Goal: Feedback & Contribution: Submit feedback/report problem

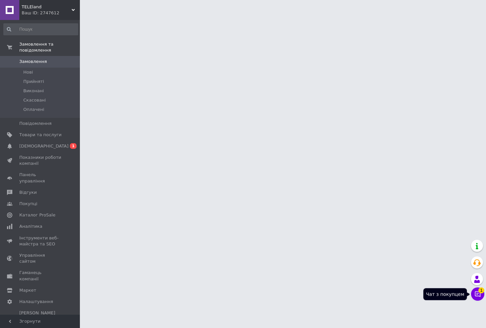
click at [475, 292] on icon at bounding box center [478, 294] width 6 height 6
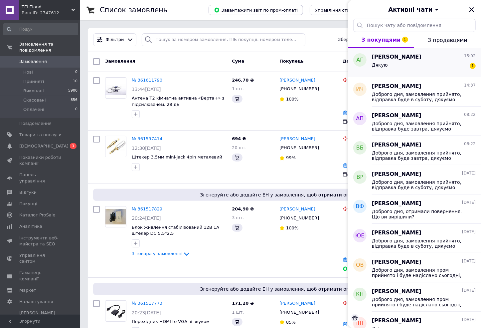
click at [411, 61] on div "Дякую 1" at bounding box center [424, 66] width 104 height 11
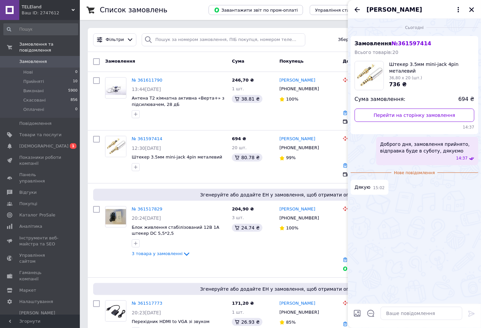
click at [473, 11] on icon "Закрити" at bounding box center [472, 10] width 6 height 6
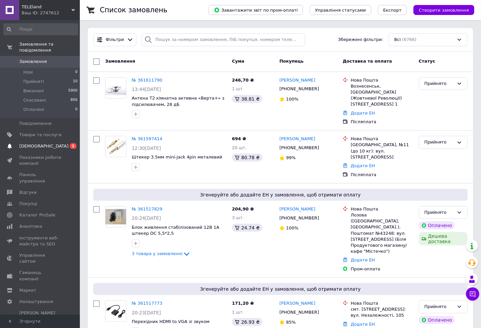
click at [35, 143] on span "[DEMOGRAPHIC_DATA]" at bounding box center [43, 146] width 49 height 6
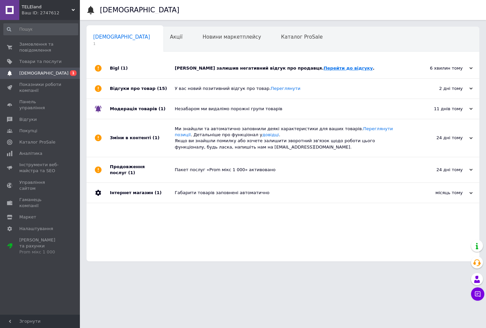
click at [324, 71] on link "Перейти до відгуку" at bounding box center [348, 68] width 49 height 5
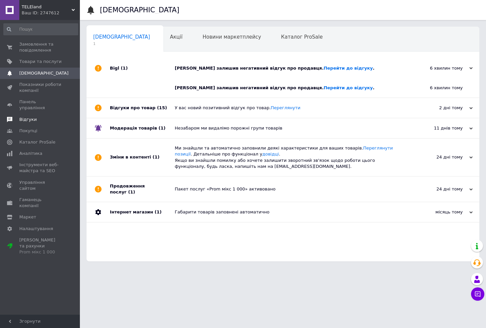
click at [30, 117] on span "Відгуки" at bounding box center [27, 120] width 17 height 6
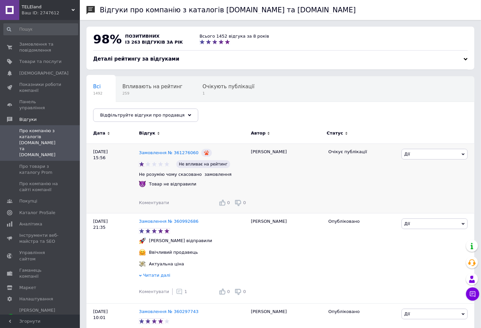
click at [156, 202] on span "Коментувати" at bounding box center [154, 202] width 30 height 5
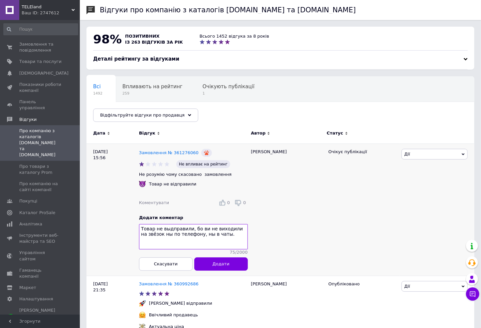
click at [211, 236] on textarea "Товар не выдправили, бо ви не виходили на звёзок ны по телефону, ны в чаты." at bounding box center [193, 236] width 109 height 25
click at [196, 237] on textarea "Товар не выдправили, бо ви не виходили на звёзок ны по телефону, ны в чаті." at bounding box center [193, 236] width 109 height 25
click at [165, 229] on textarea "Товар не выдправили, бо ви не виходили на звёзок ны по телефону, ні в чаті." at bounding box center [193, 236] width 109 height 25
click at [146, 235] on textarea "Товар не відправили, бо ви не виходили на звёзок ны по телефону, ні в чаті." at bounding box center [193, 236] width 109 height 25
click at [161, 237] on textarea "Товар не відправили, бо ви не виходили на зв'язок ны по телефону, ні в чаті." at bounding box center [193, 236] width 109 height 25
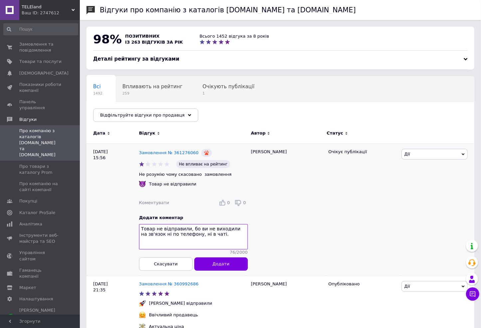
click at [218, 237] on textarea "Товар не відправили, бо ви не виходили на зв'язок ні по телефону, ні в чаті." at bounding box center [193, 236] width 109 height 25
type textarea "Товар не відправили, бо ви не виходили на зв'язок ні по телефону, ні в чаті."
click at [222, 266] on span "Додати" at bounding box center [221, 263] width 17 height 5
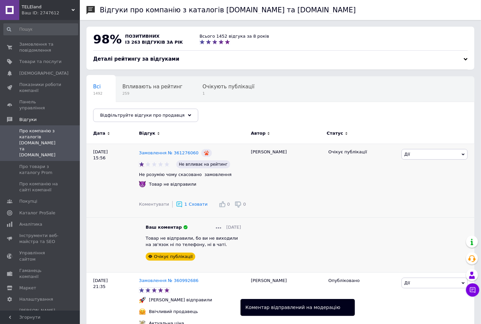
click at [442, 156] on span "Дії" at bounding box center [435, 154] width 66 height 11
click at [426, 188] on li "Оскаржити" at bounding box center [435, 185] width 66 height 9
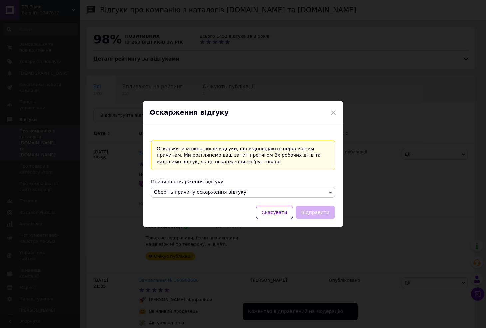
click at [253, 188] on span "Оберіть причину оскарження відгуку" at bounding box center [243, 192] width 184 height 11
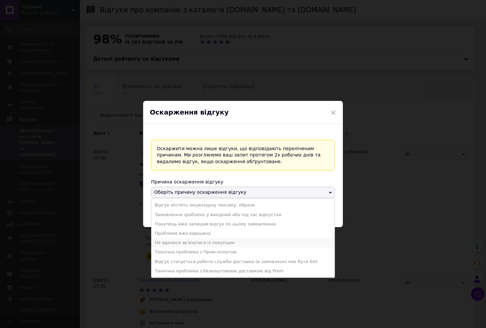
click at [190, 244] on li "Не вдалося зв'язатися із покупцем" at bounding box center [242, 242] width 183 height 9
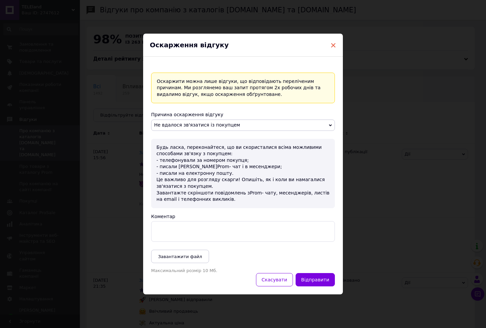
click at [330, 44] on span "×" at bounding box center [333, 45] width 6 height 11
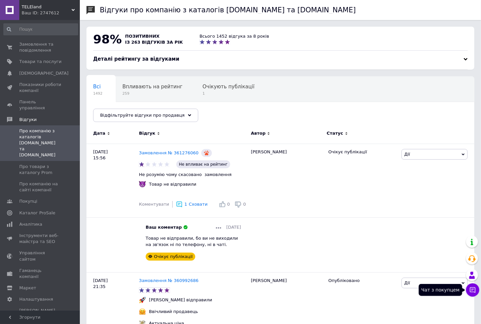
click at [473, 293] on button "Чат з покупцем" at bounding box center [472, 289] width 13 height 13
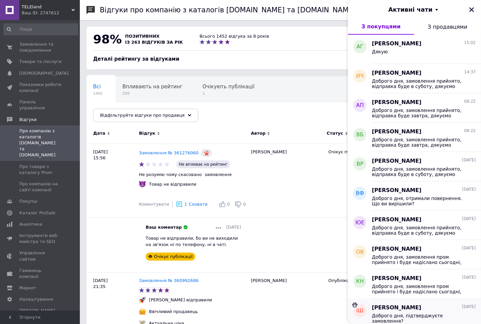
scroll to position [60, 0]
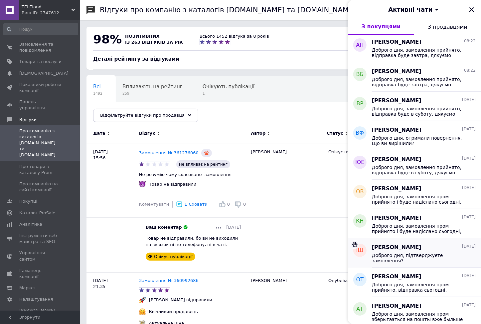
click at [403, 256] on span "Доброго дня, підтверджуєте замовлення?" at bounding box center [419, 257] width 95 height 11
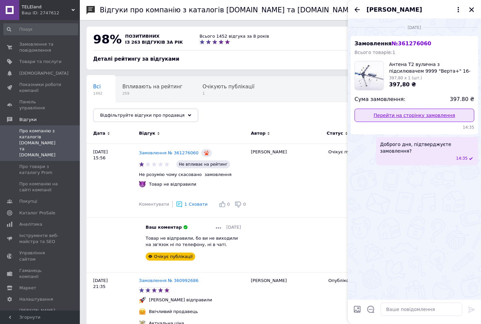
click at [397, 120] on link "Перейти на сторінку замовлення" at bounding box center [415, 115] width 120 height 13
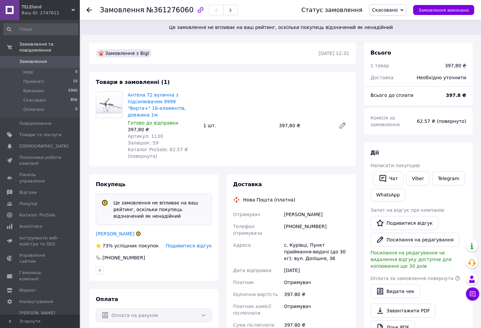
click at [160, 29] on span "Це замовлення не впливає на ваш рейтинг, оскільки покупець відзначений як ненад…" at bounding box center [281, 27] width 384 height 7
click at [31, 189] on span "Відгуки" at bounding box center [27, 192] width 17 height 6
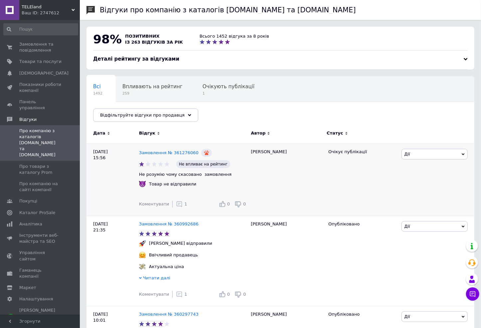
click at [425, 152] on span "Дії" at bounding box center [435, 154] width 66 height 11
click at [420, 183] on li "Оскаржити" at bounding box center [435, 185] width 66 height 9
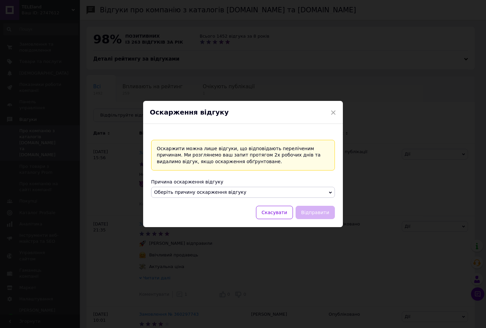
click at [272, 193] on span "Оберіть причину оскарження відгуку" at bounding box center [243, 192] width 184 height 11
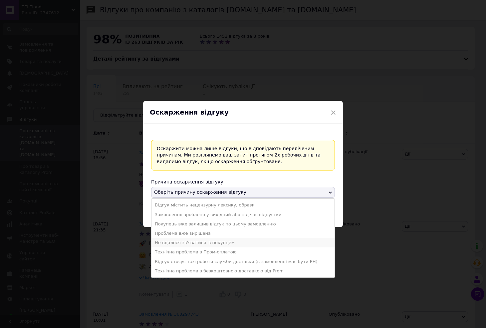
click at [183, 243] on li "Не вдалося зв'язатися із покупцем" at bounding box center [242, 242] width 183 height 9
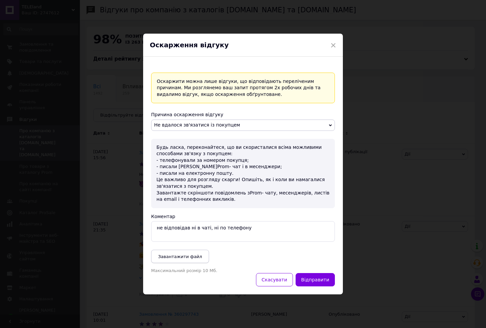
click at [186, 256] on span "Завантажити файл" at bounding box center [180, 256] width 44 height 5
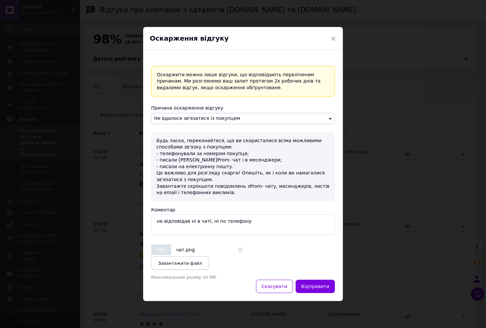
click at [177, 264] on span "Завантажити файл" at bounding box center [180, 263] width 44 height 5
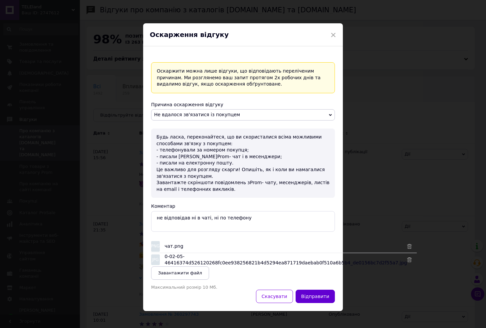
click at [312, 299] on button "Відправити" at bounding box center [315, 296] width 39 height 13
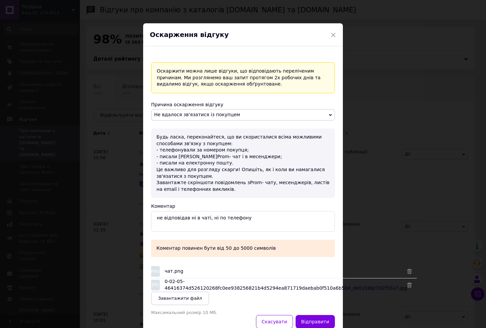
scroll to position [31, 0]
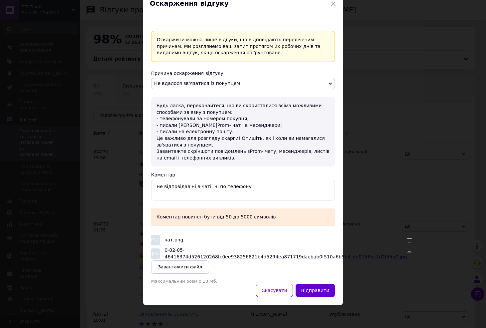
click at [320, 292] on button "Відправити" at bounding box center [315, 290] width 39 height 13
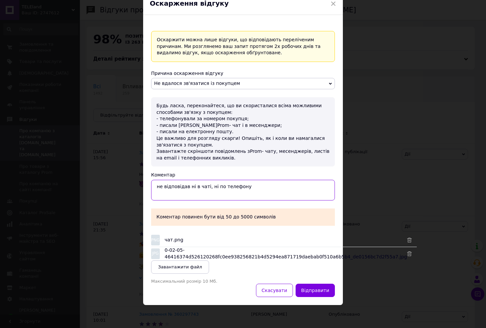
click at [247, 185] on textarea "не відповідав ні в чаті, ні по телефону" at bounding box center [243, 190] width 184 height 21
type textarea "не відповідав ні в чаті, ні по телефону. очікували добу і скасували замовлення …"
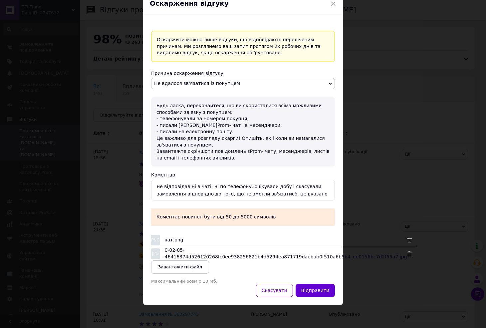
click at [319, 293] on button "Відправити" at bounding box center [315, 290] width 39 height 13
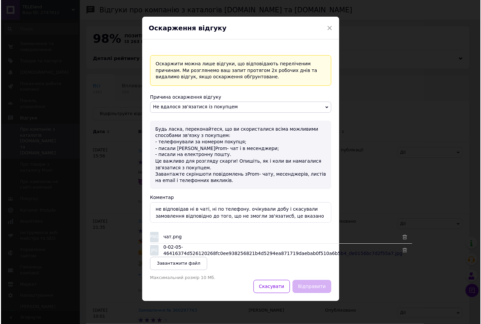
scroll to position [6, 0]
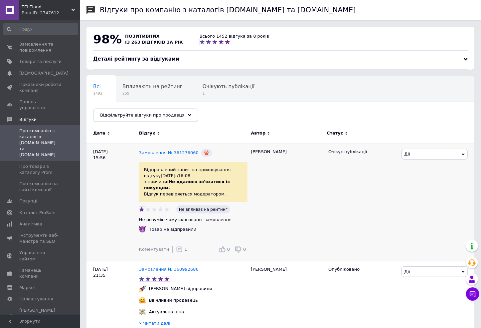
click at [177, 247] on use at bounding box center [180, 250] width 6 height 6
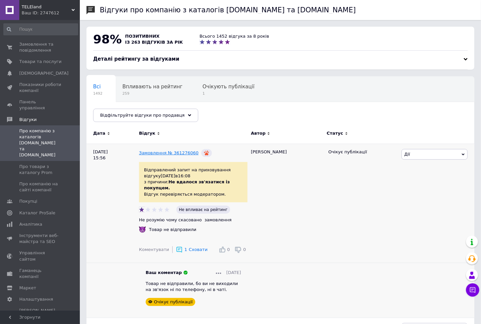
click at [170, 154] on link "Замовлення № 361276060" at bounding box center [169, 152] width 60 height 5
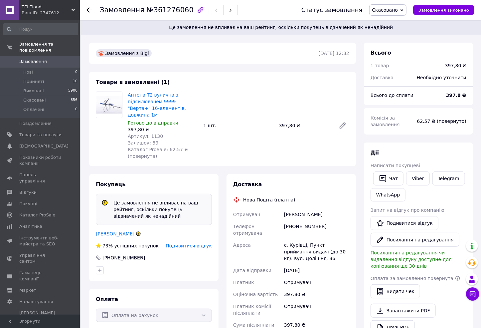
click at [192, 243] on span "Подивитися відгук" at bounding box center [189, 245] width 46 height 5
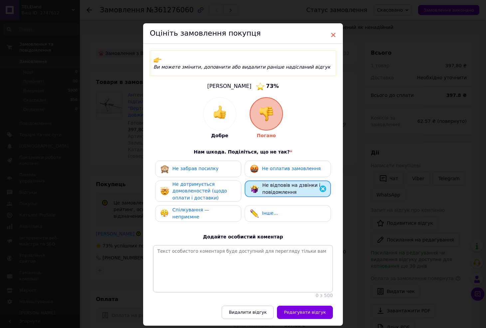
click at [331, 34] on span "×" at bounding box center [333, 34] width 6 height 11
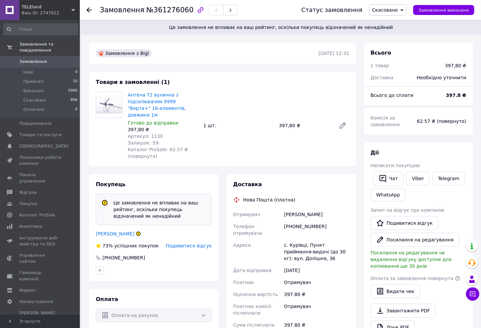
click at [33, 59] on span "Замовлення" at bounding box center [33, 62] width 28 height 6
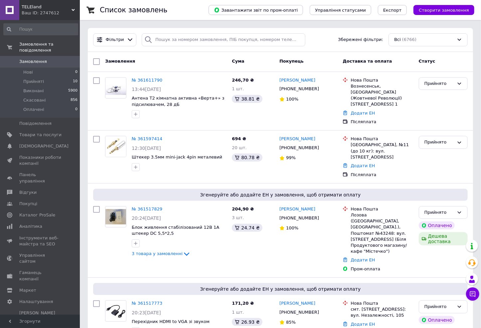
click at [319, 45] on div "Фільтри Збережені фільтри: Всі (6766)" at bounding box center [281, 39] width 380 height 13
click at [18, 189] on span at bounding box center [9, 192] width 19 height 6
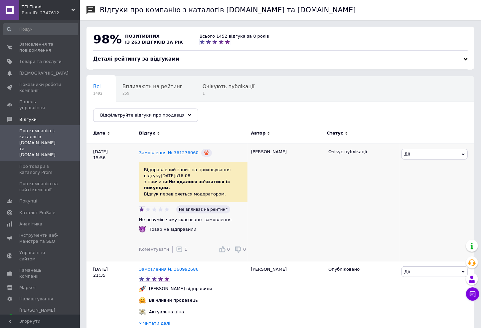
scroll to position [60, 0]
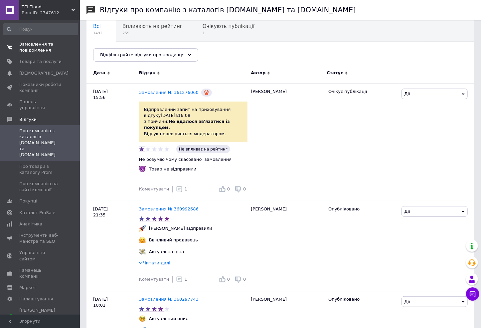
click at [28, 49] on span "Замовлення та повідомлення" at bounding box center [40, 47] width 42 height 12
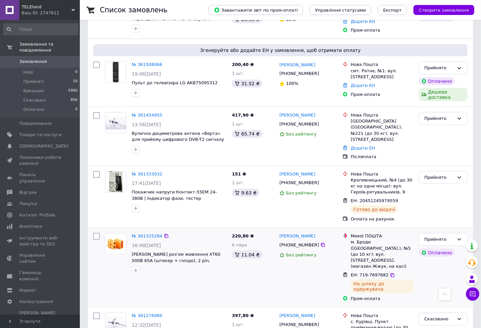
scroll to position [484, 0]
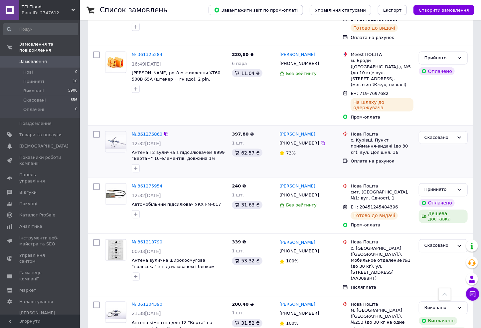
click at [147, 132] on link "№ 361276060" at bounding box center [147, 134] width 31 height 5
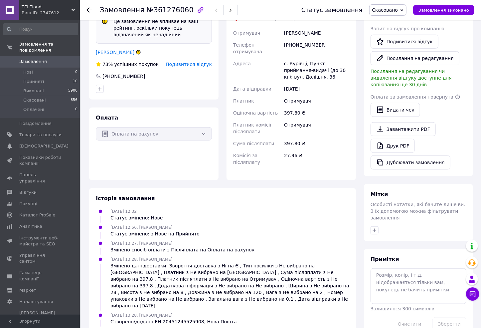
scroll to position [236, 0]
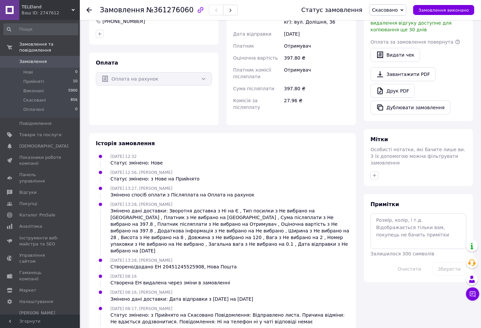
click at [33, 59] on span "Замовлення" at bounding box center [33, 62] width 28 height 6
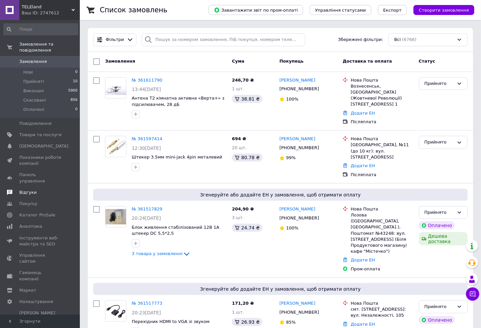
click at [22, 189] on span "Відгуки" at bounding box center [27, 192] width 17 height 6
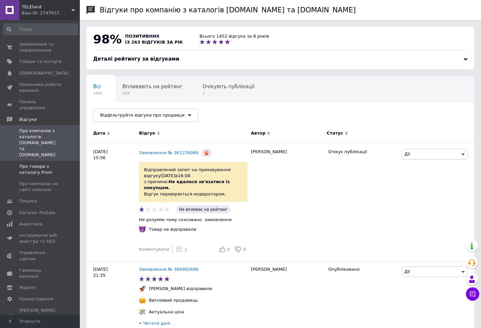
click at [29, 163] on span "Про товари з каталогу Prom" at bounding box center [40, 169] width 42 height 12
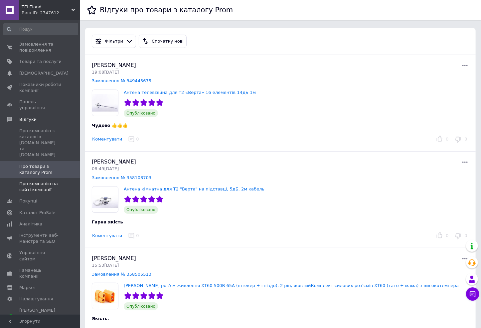
click at [36, 181] on span "Про компанію на сайті компанії" at bounding box center [40, 187] width 42 height 12
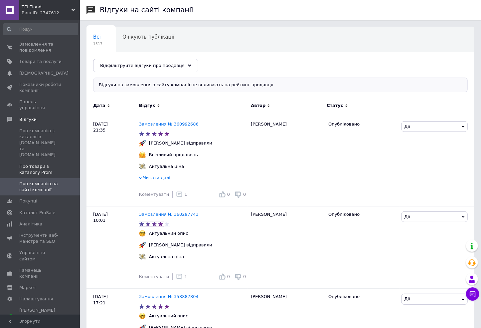
click at [34, 163] on span "Про товари з каталогу Prom" at bounding box center [40, 169] width 42 height 12
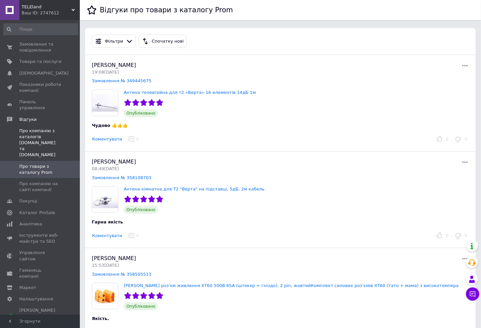
click at [36, 129] on span "Про компанію з каталогів [DOMAIN_NAME] та [DOMAIN_NAME]" at bounding box center [40, 143] width 42 height 30
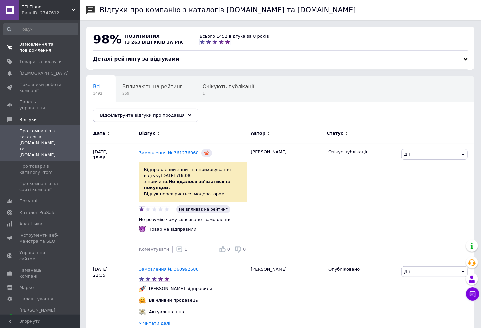
click at [35, 49] on span "Замовлення та повідомлення" at bounding box center [40, 47] width 42 height 12
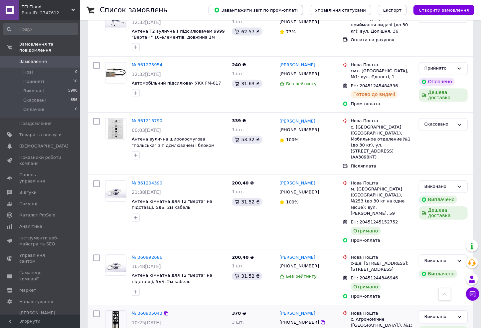
scroll to position [726, 0]
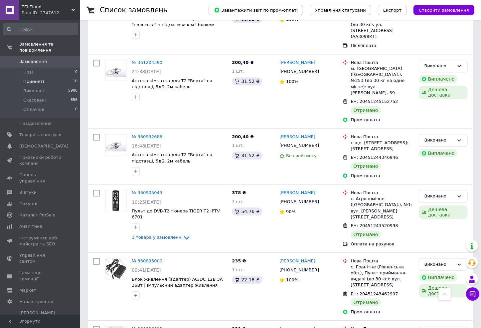
click at [43, 77] on li "Прийняті 10" at bounding box center [41, 81] width 82 height 9
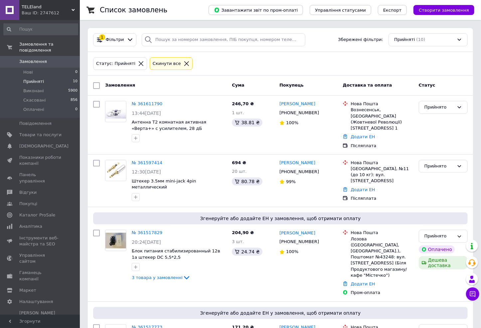
click at [184, 62] on icon at bounding box center [187, 64] width 6 height 6
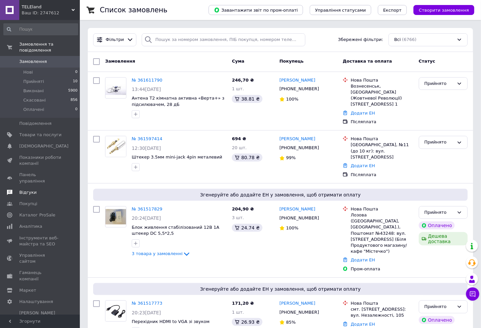
click at [26, 189] on span "Відгуки" at bounding box center [27, 192] width 17 height 6
